Goal: Navigation & Orientation: Find specific page/section

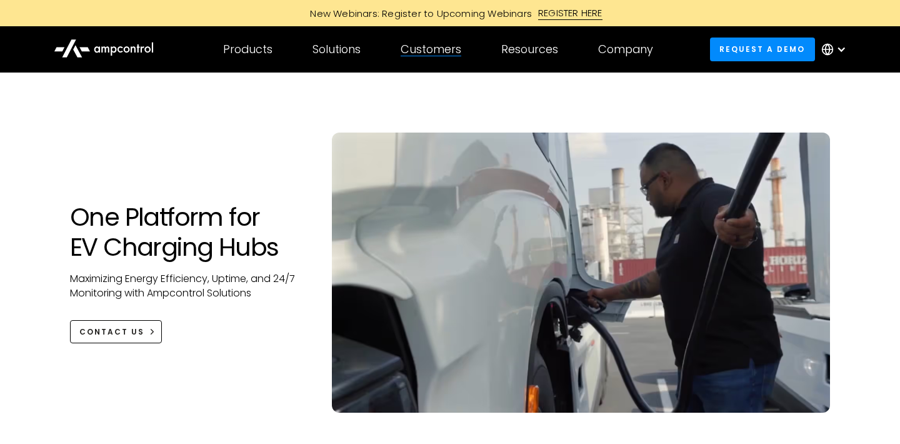
click at [421, 61] on div "Customers Customer success Case Studies Highlighted success stories From Our Cu…" at bounding box center [431, 49] width 101 height 44
click at [420, 57] on div "Customers Customer success Case Studies Highlighted success stories From Our Cu…" at bounding box center [431, 49] width 101 height 44
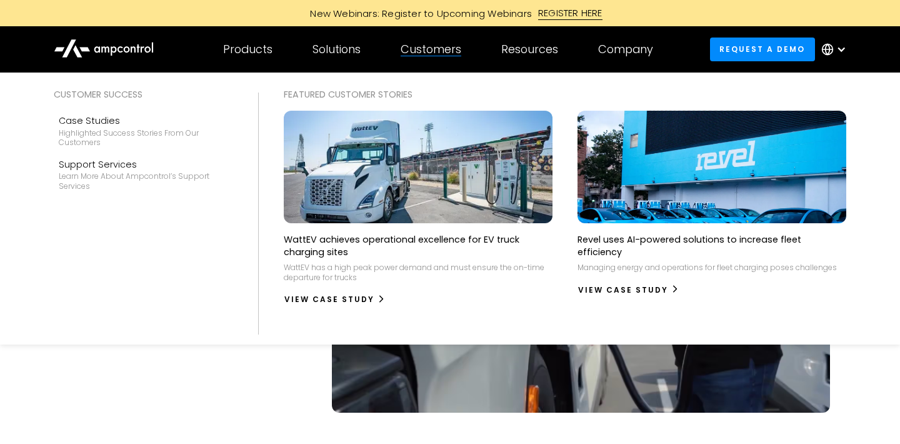
click at [420, 51] on div "Customers" at bounding box center [431, 49] width 61 height 14
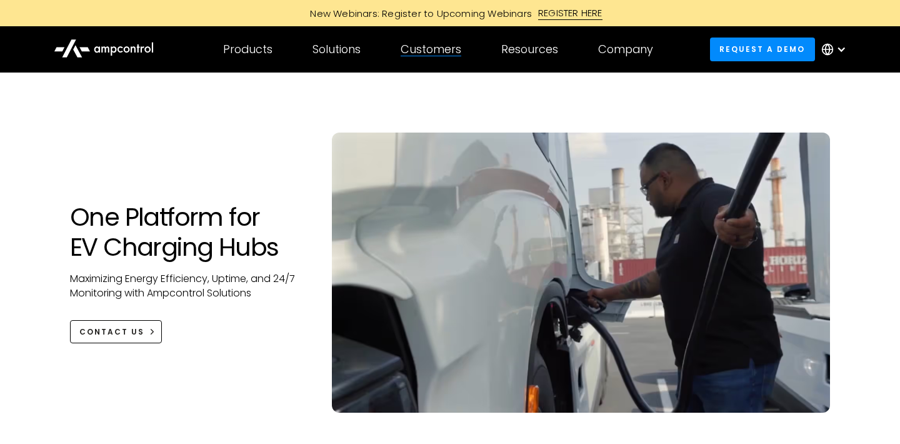
click at [420, 51] on div "Customers" at bounding box center [431, 49] width 61 height 14
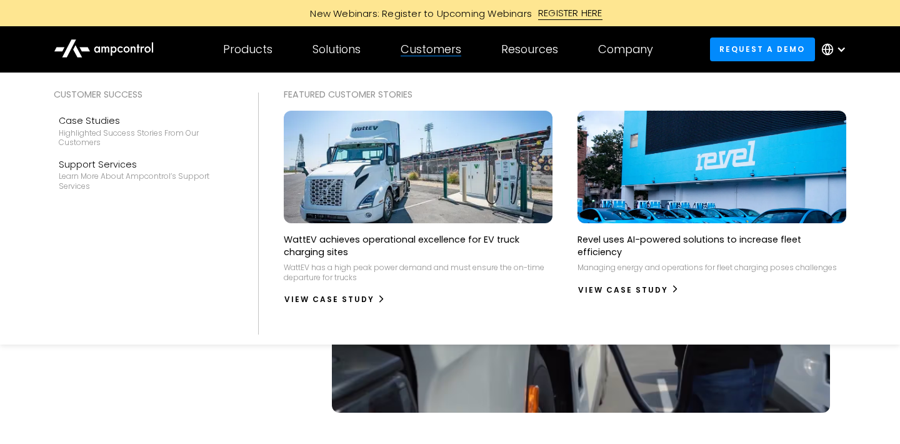
click at [420, 51] on div "Customers" at bounding box center [431, 49] width 61 height 14
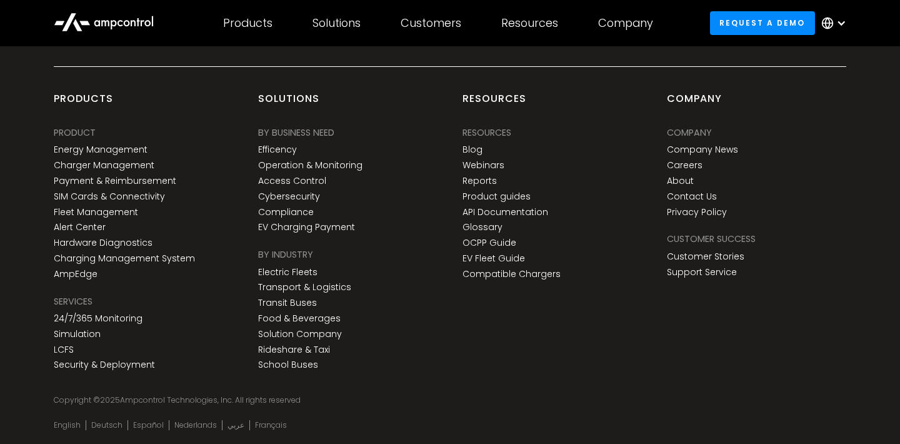
scroll to position [4679, 0]
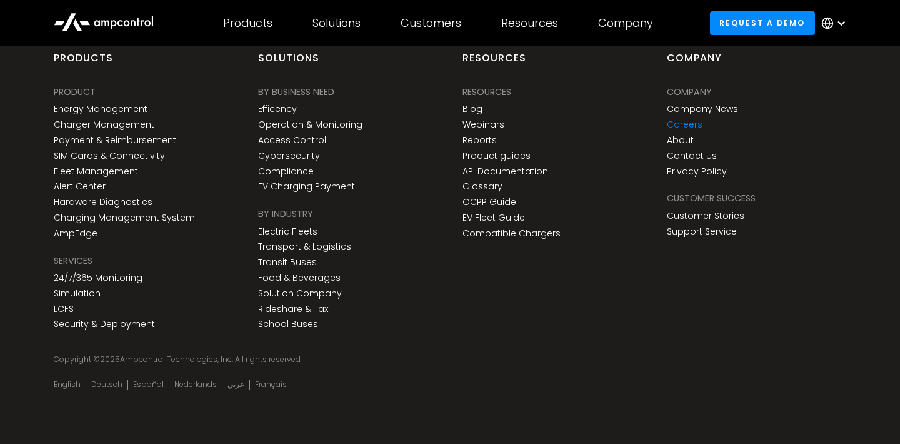
click at [674, 122] on link "Careers" at bounding box center [685, 124] width 36 height 11
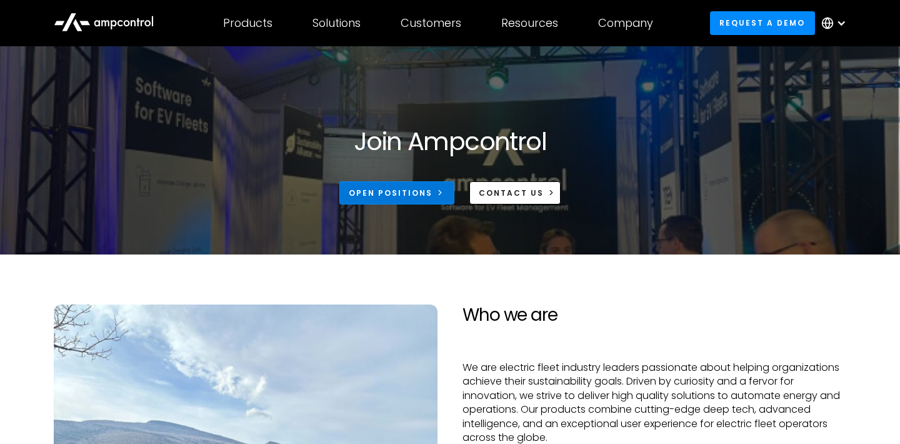
click at [413, 204] on link "Open Positions" at bounding box center [396, 192] width 115 height 23
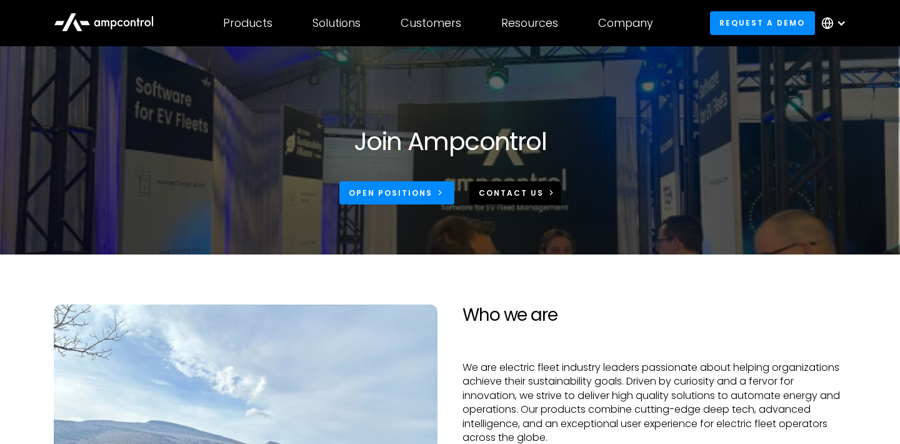
click at [508, 202] on link "CONTACT US" at bounding box center [515, 192] width 92 height 23
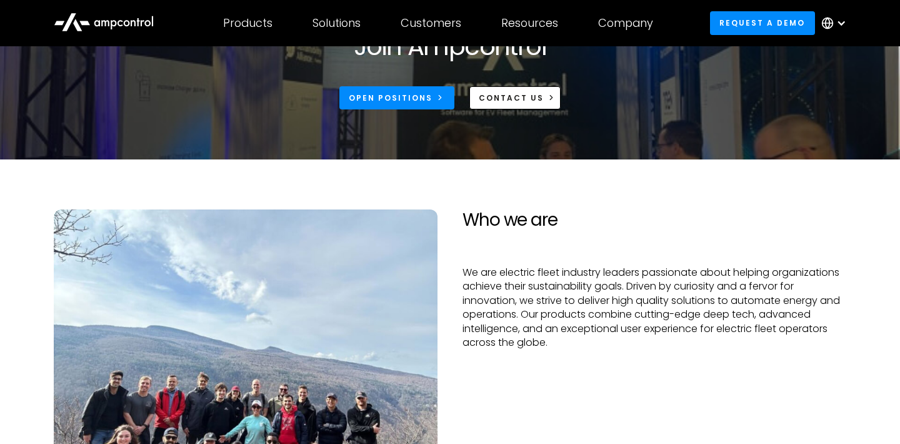
scroll to position [94, 0]
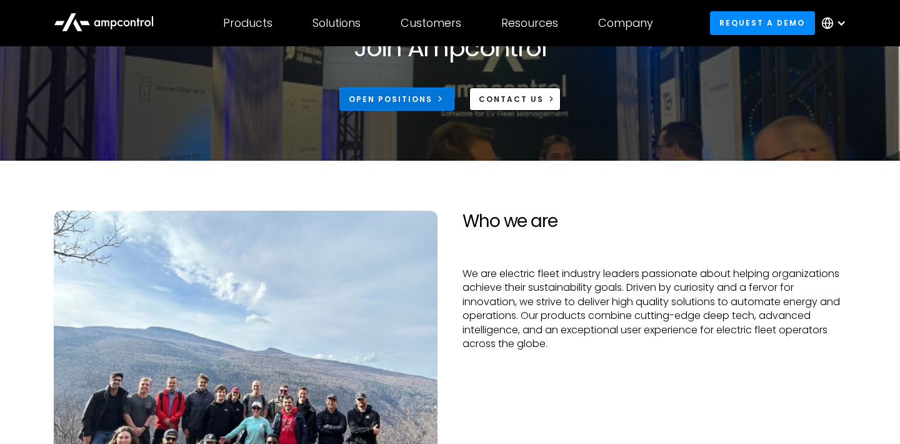
click at [374, 96] on div "Open Positions" at bounding box center [391, 99] width 84 height 11
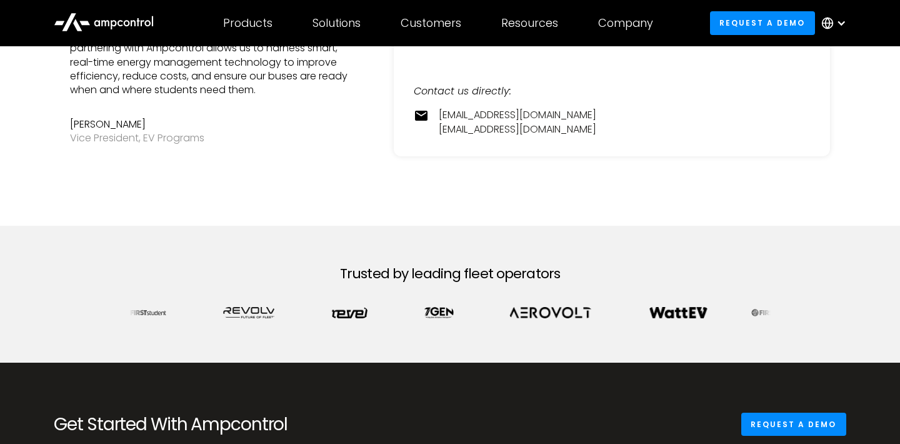
scroll to position [438, 0]
